Goal: Book appointment/travel/reservation

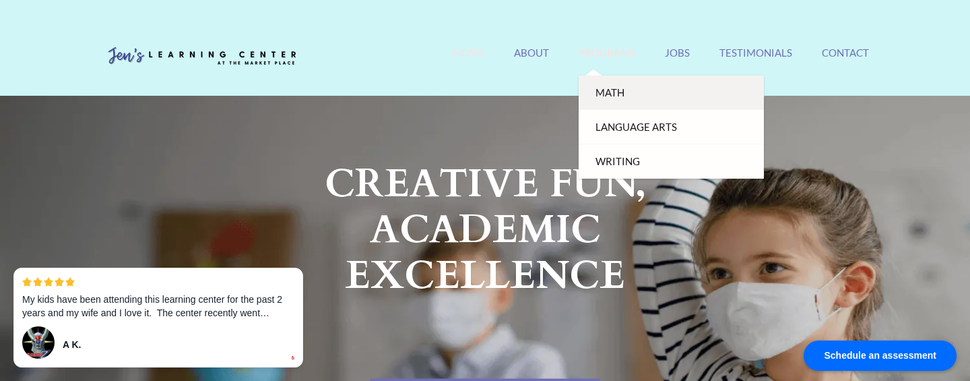
click at [614, 102] on link "Math" at bounding box center [671, 92] width 185 height 34
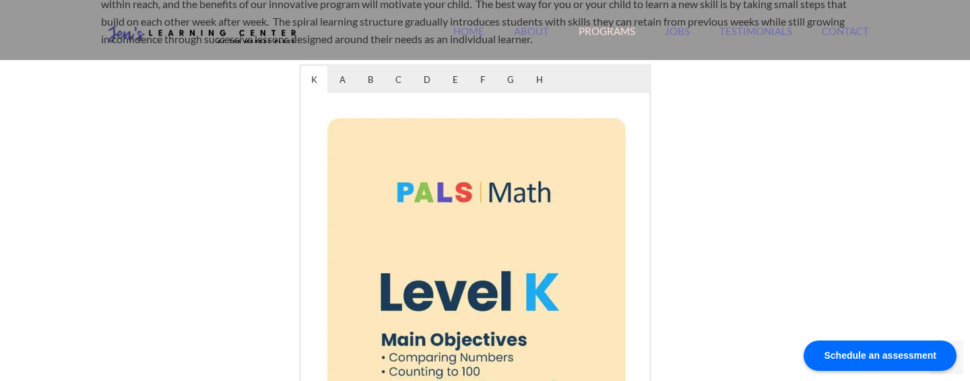
scroll to position [735, 0]
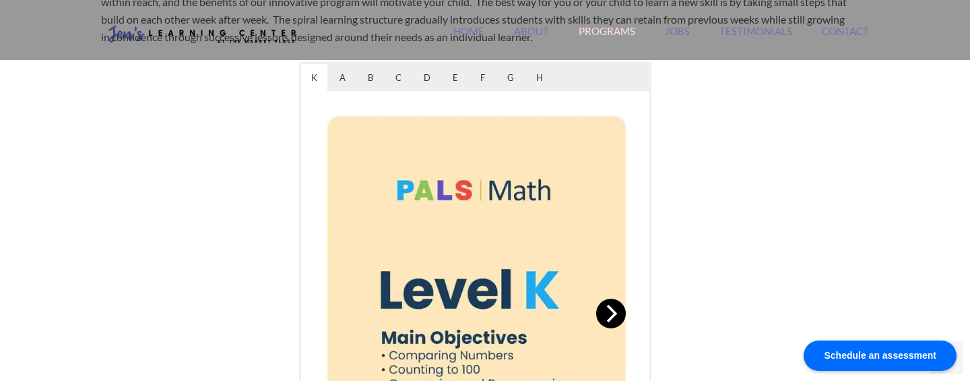
click at [600, 317] on button "Next" at bounding box center [611, 313] width 30 height 30
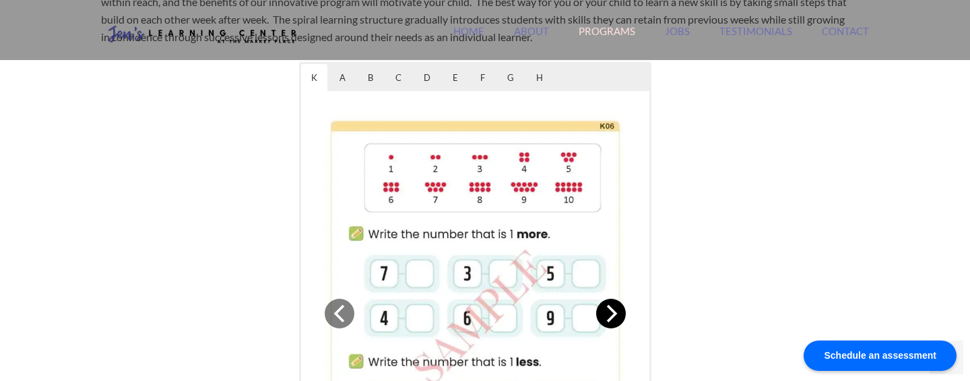
click at [600, 317] on button "Next" at bounding box center [611, 313] width 30 height 30
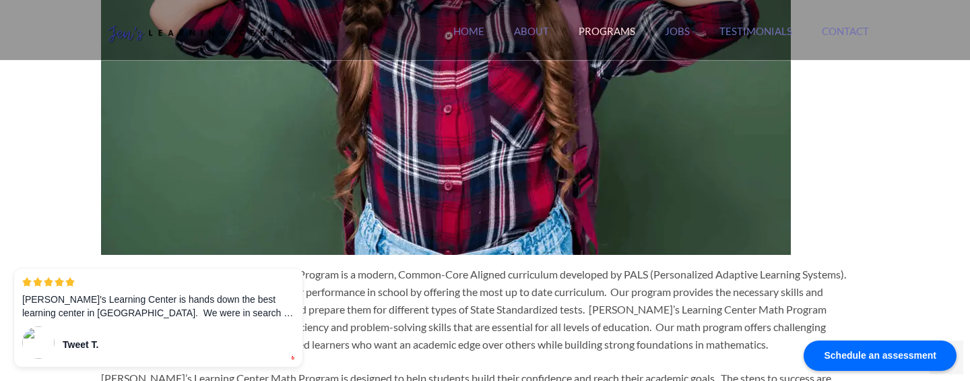
scroll to position [53, 0]
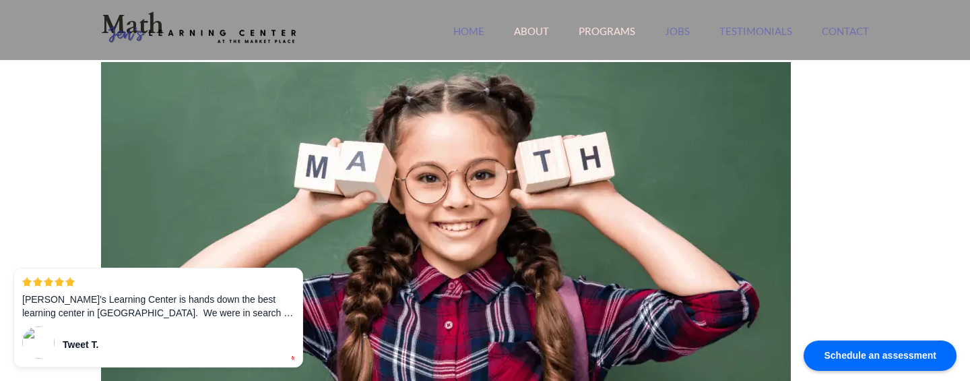
click at [534, 31] on link "About" at bounding box center [531, 39] width 35 height 29
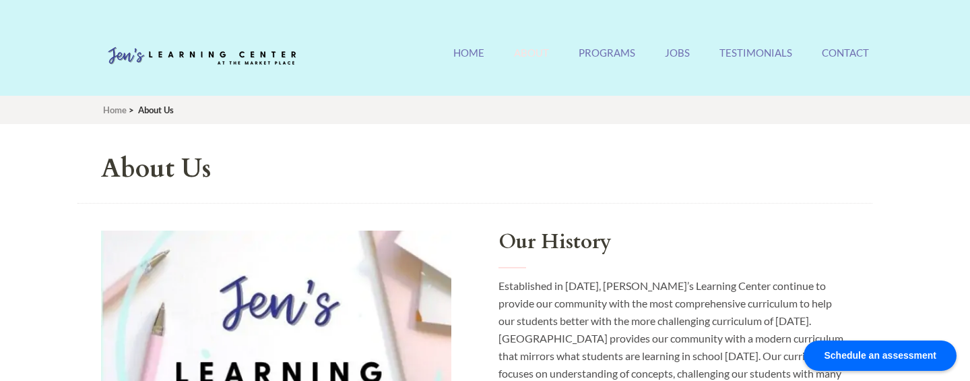
click at [261, 63] on img at bounding box center [202, 56] width 202 height 40
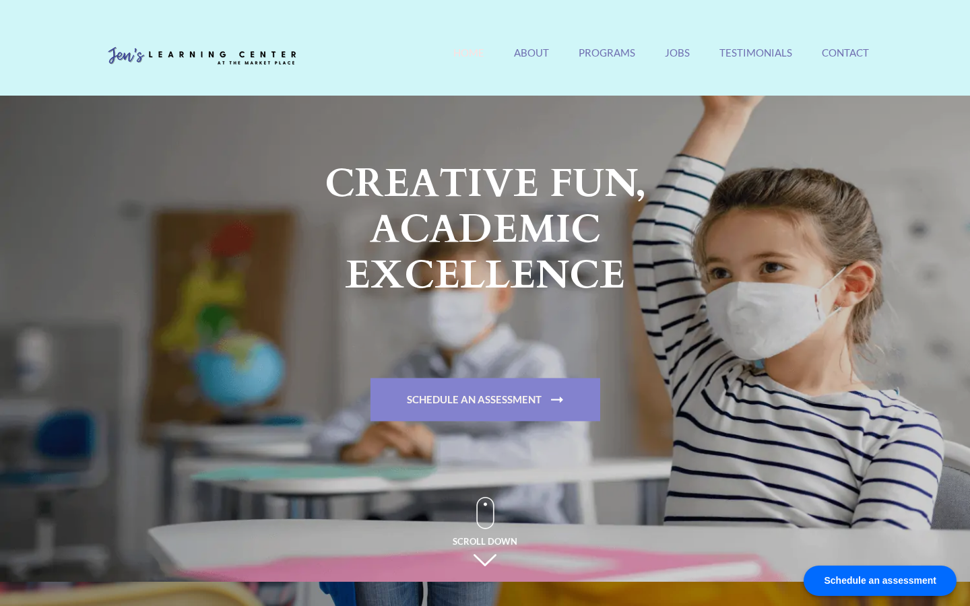
click at [510, 400] on link "Schedule An Assessment" at bounding box center [486, 400] width 230 height 43
click at [533, 393] on link "Schedule An Assessment" at bounding box center [486, 400] width 230 height 43
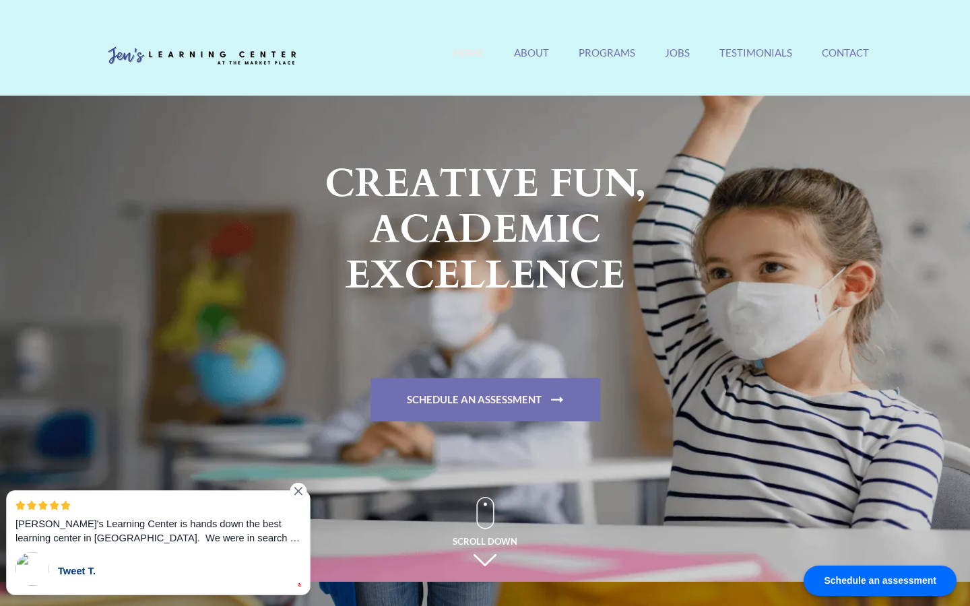
click at [296, 494] on icon at bounding box center [298, 491] width 14 height 14
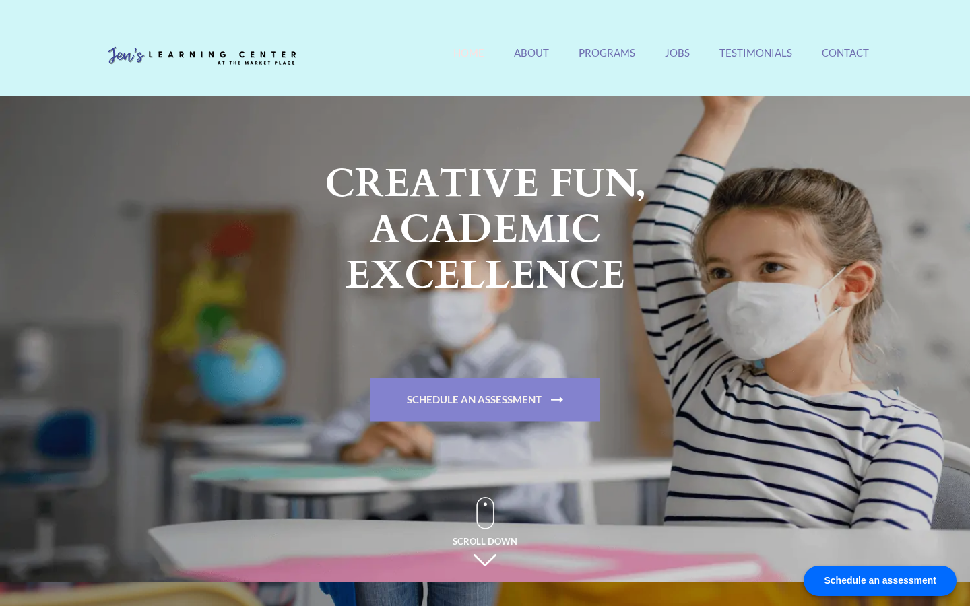
click at [445, 404] on link "Schedule An Assessment" at bounding box center [486, 400] width 230 height 43
click at [547, 391] on link "Schedule An Assessment" at bounding box center [486, 400] width 230 height 43
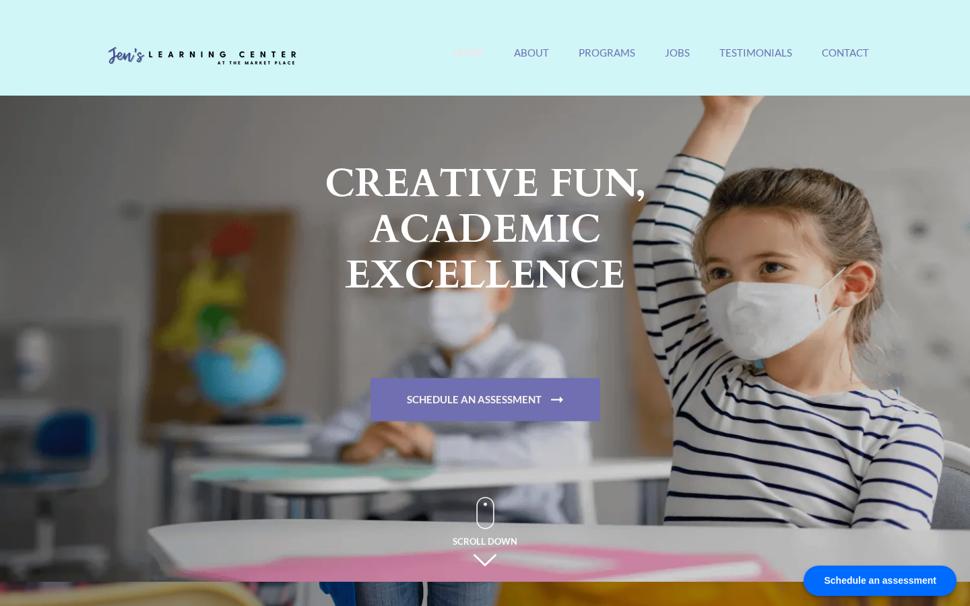
click at [914, 580] on div "Schedule an assessment" at bounding box center [880, 581] width 153 height 30
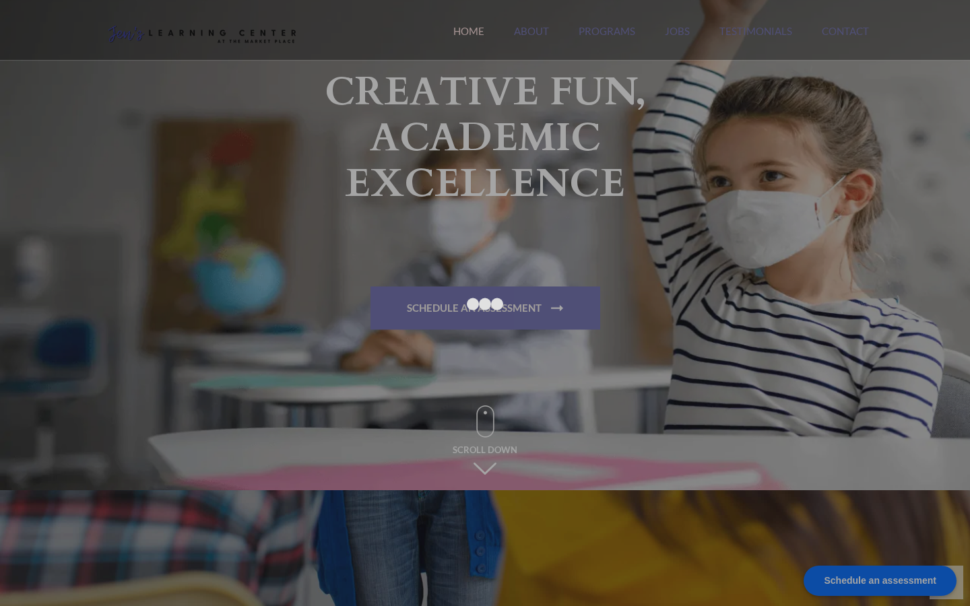
scroll to position [92, 0]
click at [934, 26] on div at bounding box center [485, 303] width 970 height 606
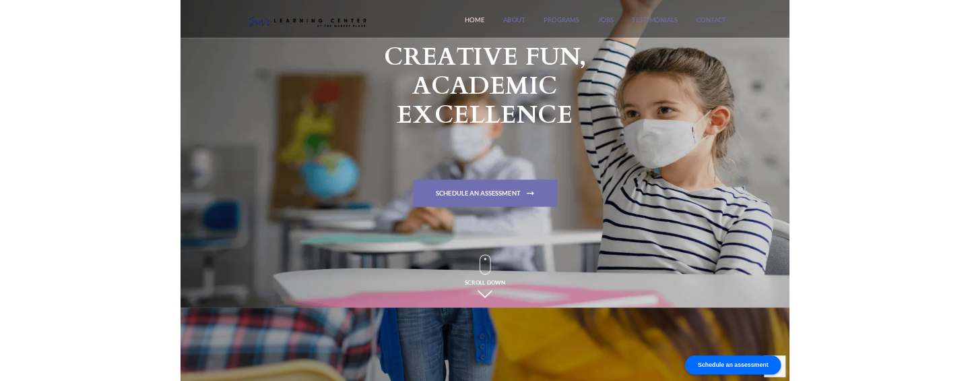
scroll to position [0, 0]
